Goal: Task Accomplishment & Management: Use online tool/utility

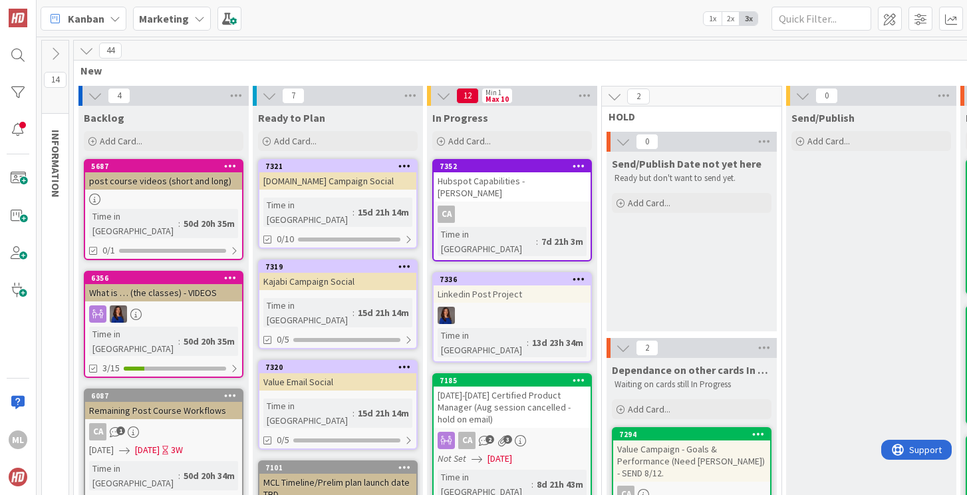
click at [196, 18] on icon at bounding box center [199, 18] width 11 height 11
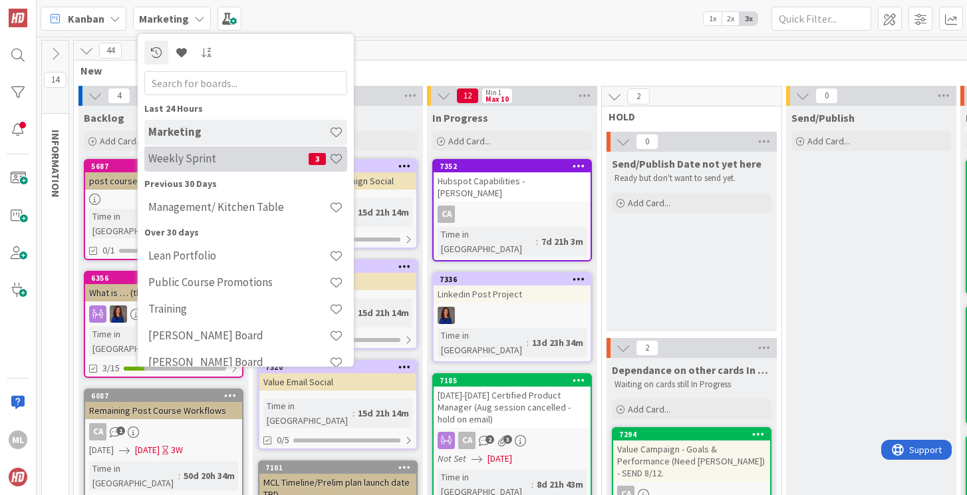
click at [190, 160] on h4 "Weekly Sprint" at bounding box center [228, 158] width 160 height 13
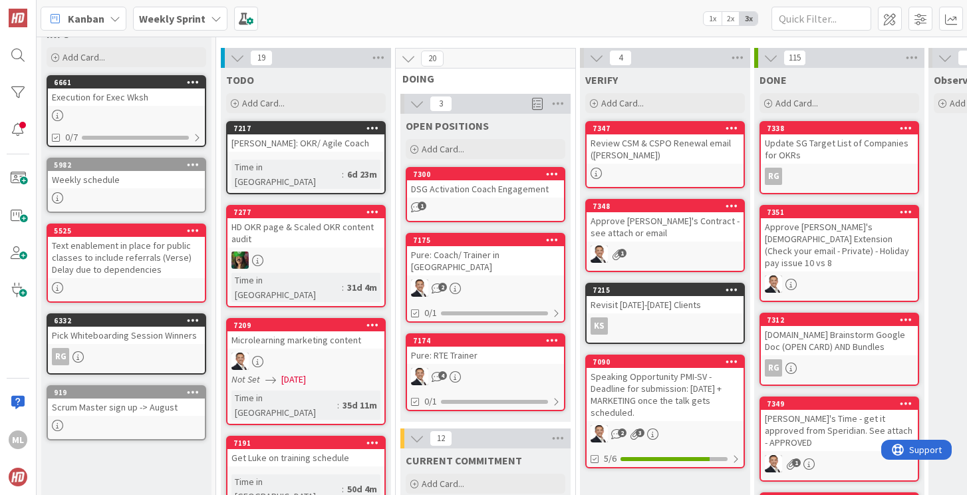
scroll to position [50, 0]
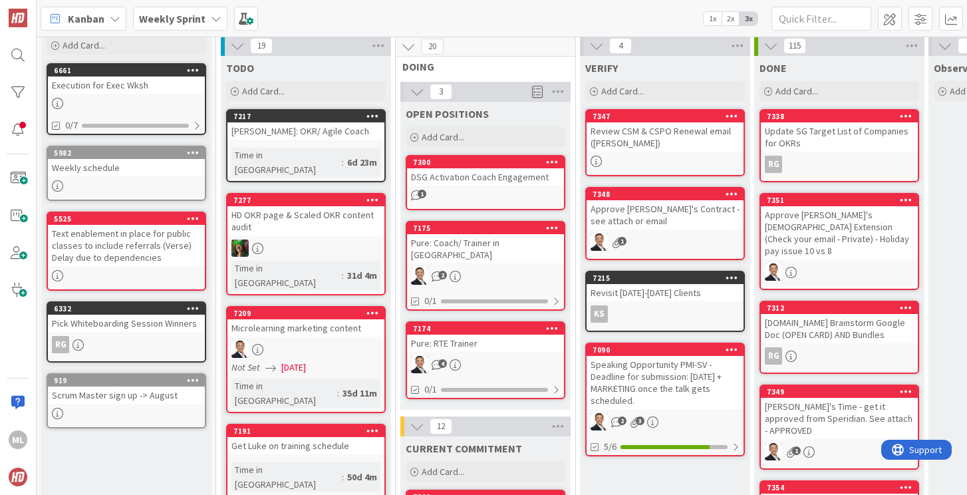
click at [663, 225] on div "Approve [PERSON_NAME]'s Contract - see attach or email" at bounding box center [665, 214] width 157 height 29
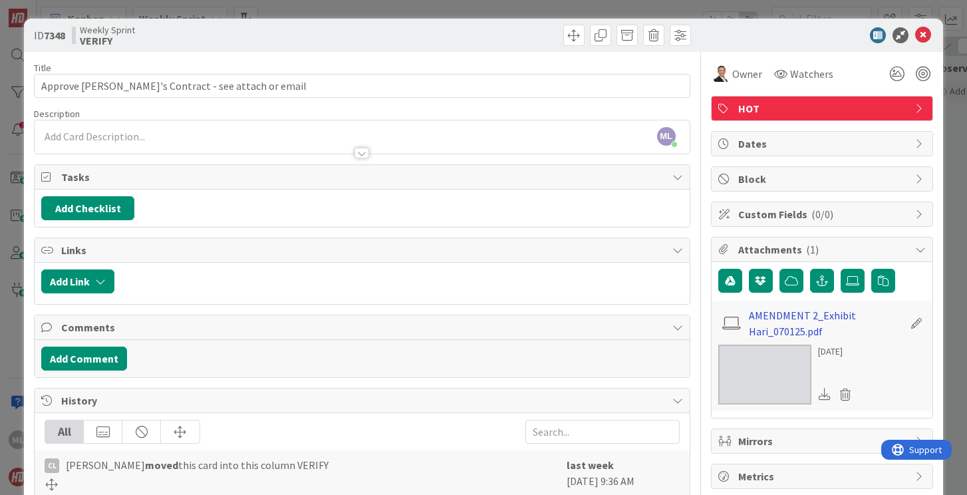
click at [804, 329] on link "AMENDMENT 2_Exhibit Hari_070125.pdf" at bounding box center [826, 323] width 154 height 32
click at [923, 35] on icon at bounding box center [923, 35] width 16 height 16
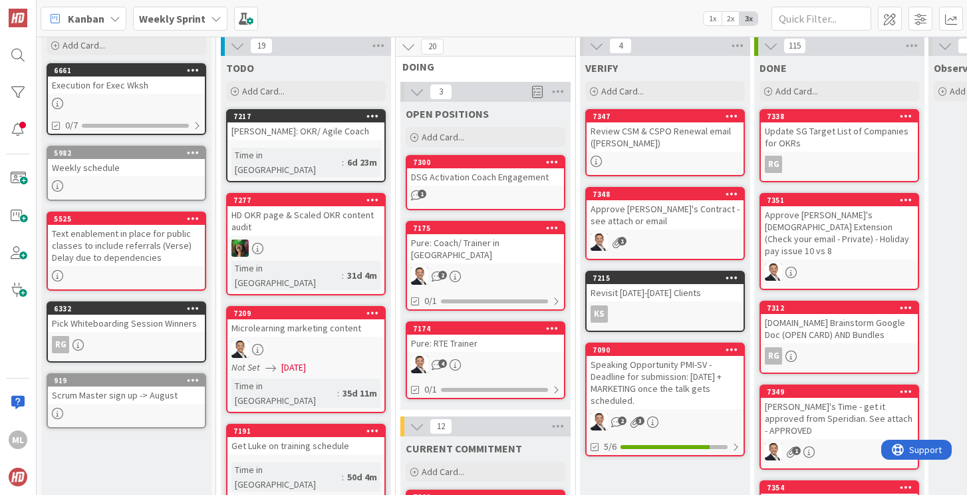
click at [655, 221] on div "Approve [PERSON_NAME]'s Contract - see attach or email" at bounding box center [665, 214] width 157 height 29
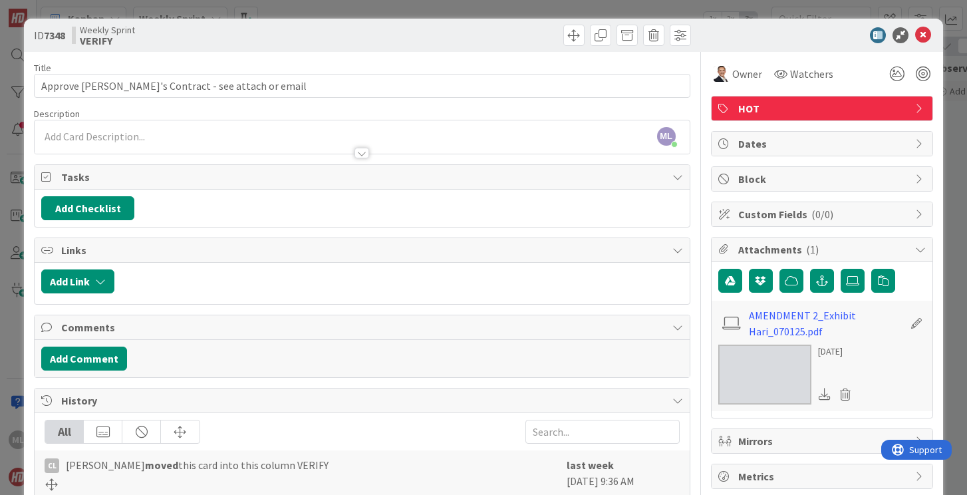
click at [767, 363] on img at bounding box center [764, 375] width 93 height 60
